Goal: Task Accomplishment & Management: Use online tool/utility

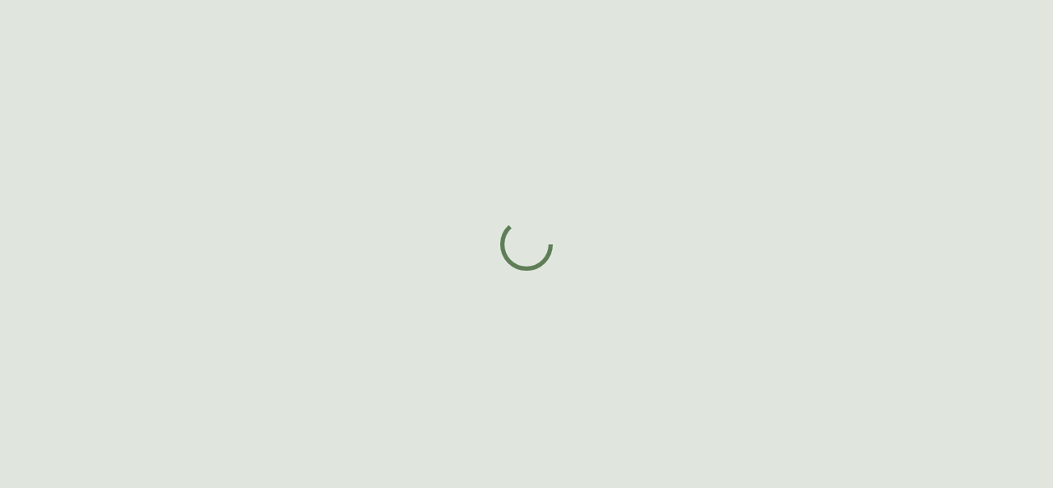
click at [496, 368] on div at bounding box center [526, 244] width 1053 height 488
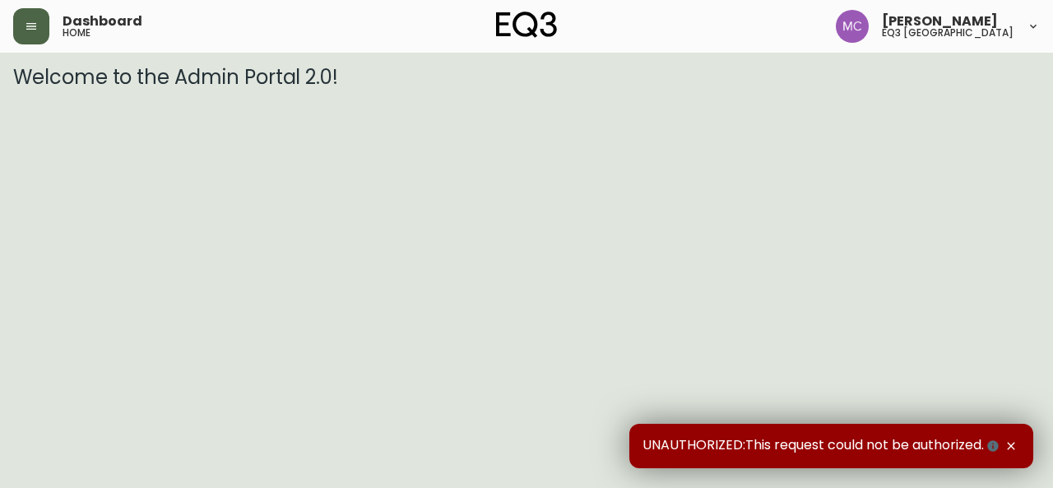
click at [30, 27] on icon "button" at bounding box center [31, 26] width 13 height 13
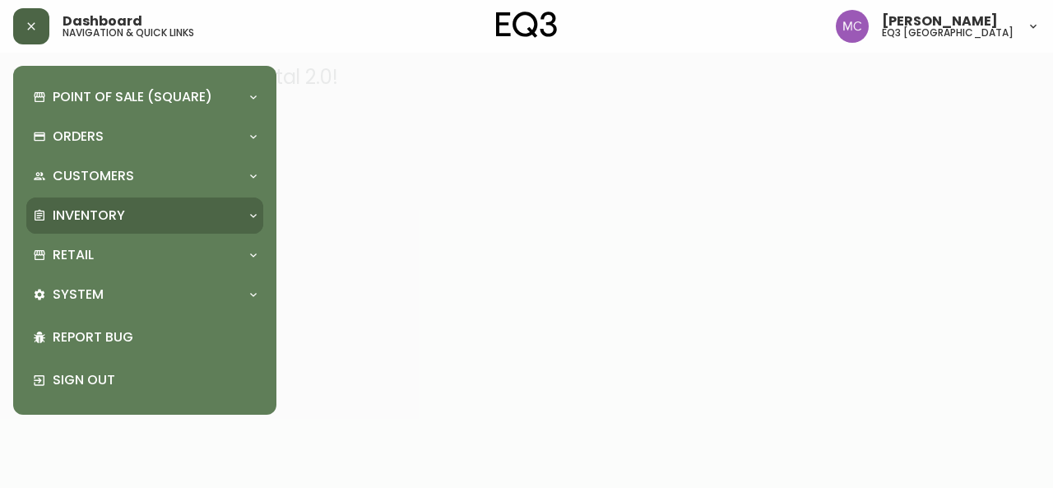
click at [97, 223] on p "Inventory" at bounding box center [89, 215] width 72 height 18
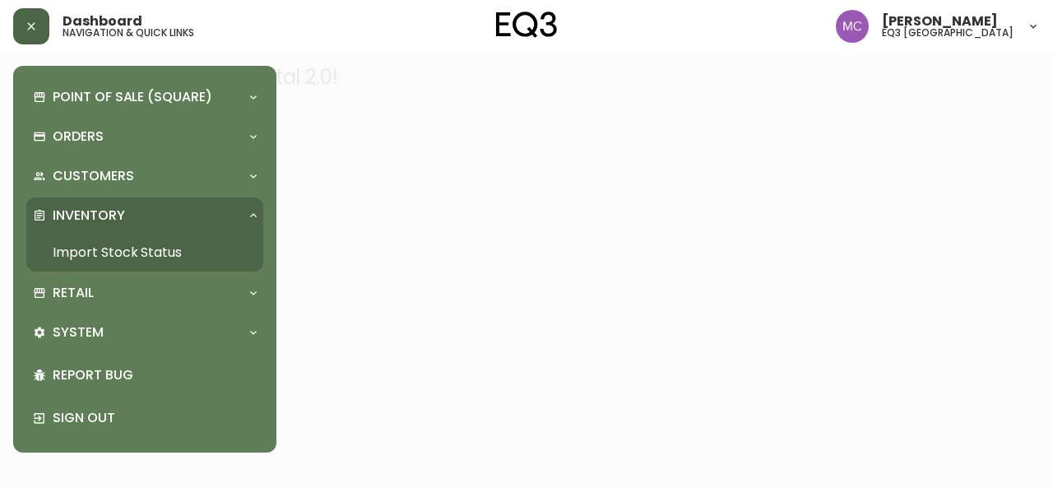
click at [120, 239] on link "Import Stock Status" at bounding box center [144, 253] width 237 height 38
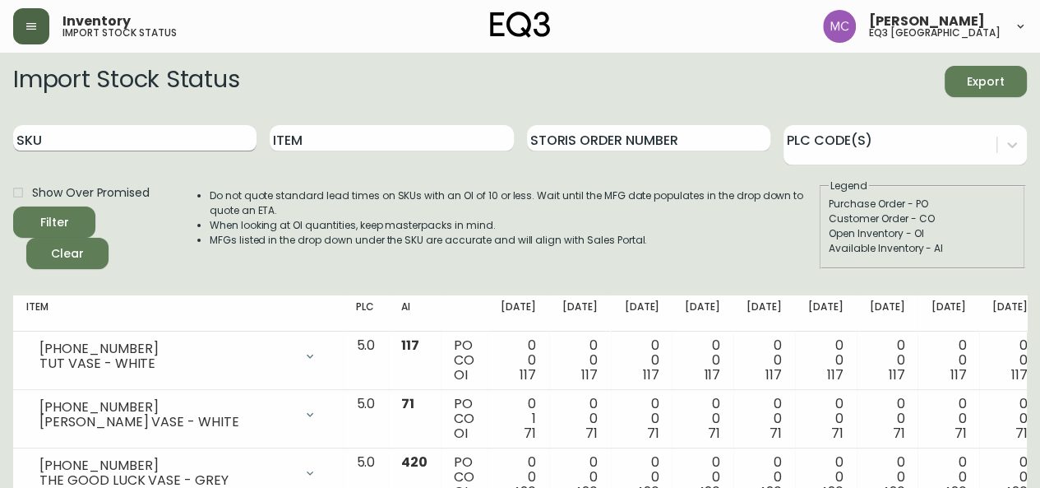
click at [107, 136] on input "SKU" at bounding box center [134, 138] width 243 height 26
paste input "[PHONE_NUMBER]"
type input "[PHONE_NUMBER]"
click at [13, 206] on button "Filter" at bounding box center [54, 221] width 82 height 31
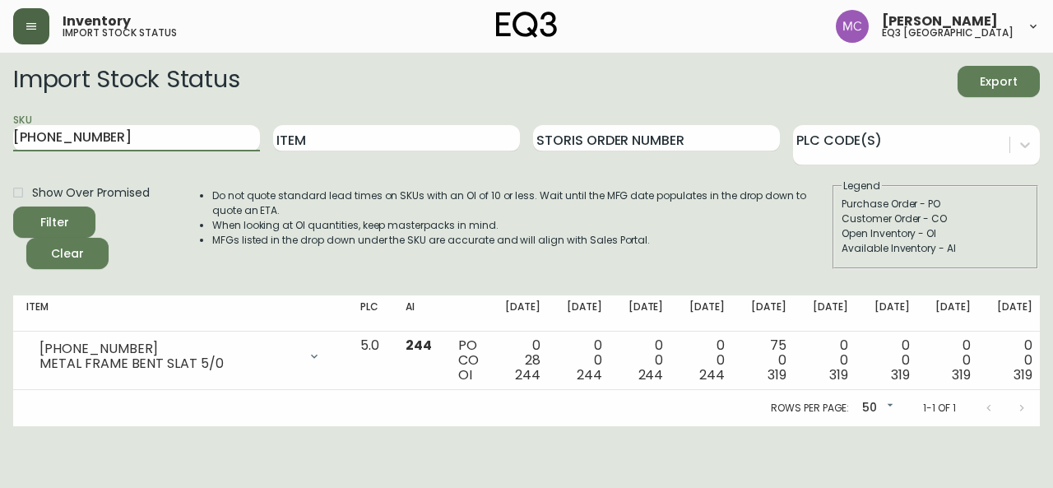
drag, startPoint x: 103, startPoint y: 131, endPoint x: 0, endPoint y: 139, distance: 103.1
click at [0, 139] on main "Import Stock Status Export SKU [PHONE_NUMBER] Item Storis Order Number PLC Code…" at bounding box center [526, 239] width 1053 height 373
paste input "[PHONE_NUMBER]"
type input "[PHONE_NUMBER]"
click at [13, 206] on button "Filter" at bounding box center [54, 221] width 82 height 31
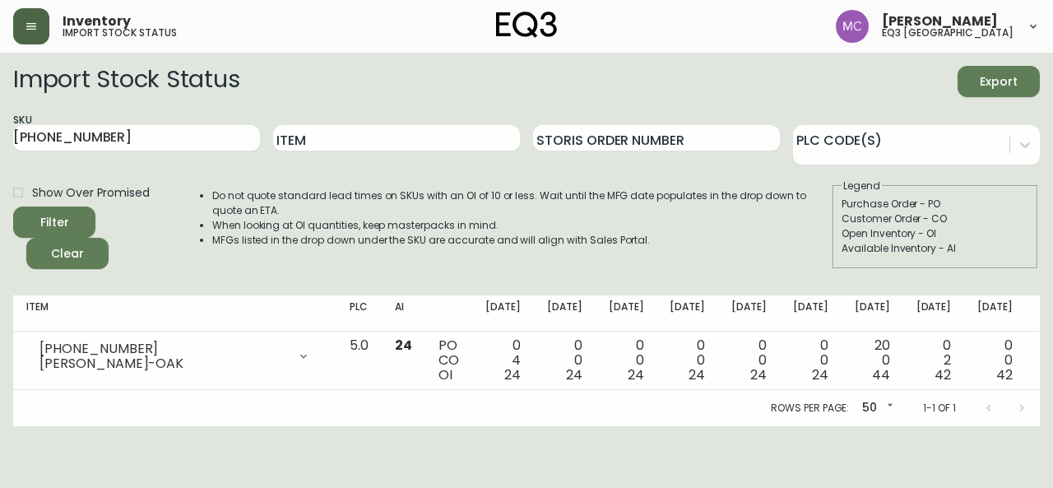
click at [1022, 236] on div "Open Inventory - OI" at bounding box center [934, 233] width 187 height 15
